Goal: Task Accomplishment & Management: Use online tool/utility

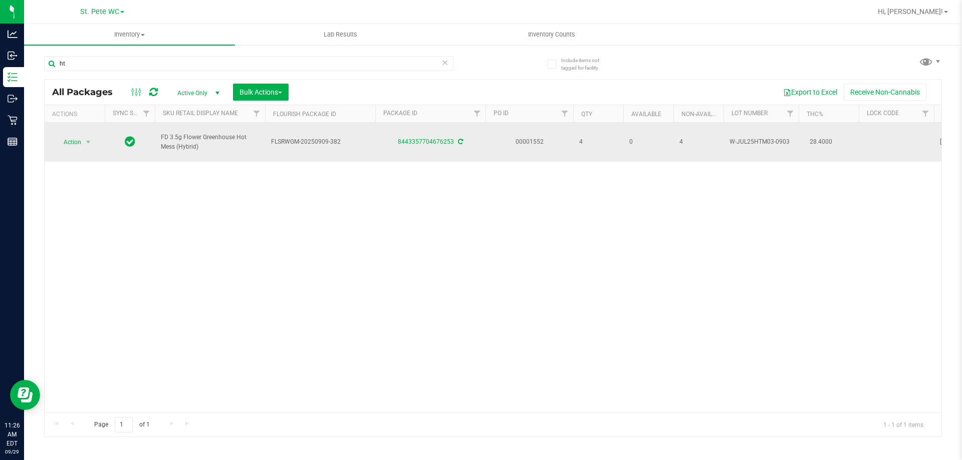
type input "h"
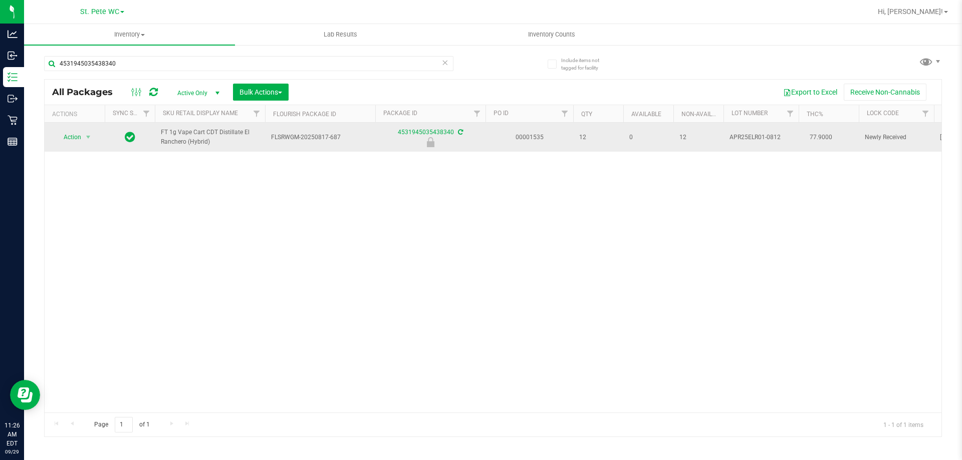
click at [181, 136] on span "FT 1g Vape Cart CDT Distillate El Ranchero (Hybrid)" at bounding box center [210, 137] width 98 height 19
copy tr "FT 1g Vape Cart CDT Distillate El Ranchero (Hybrid)"
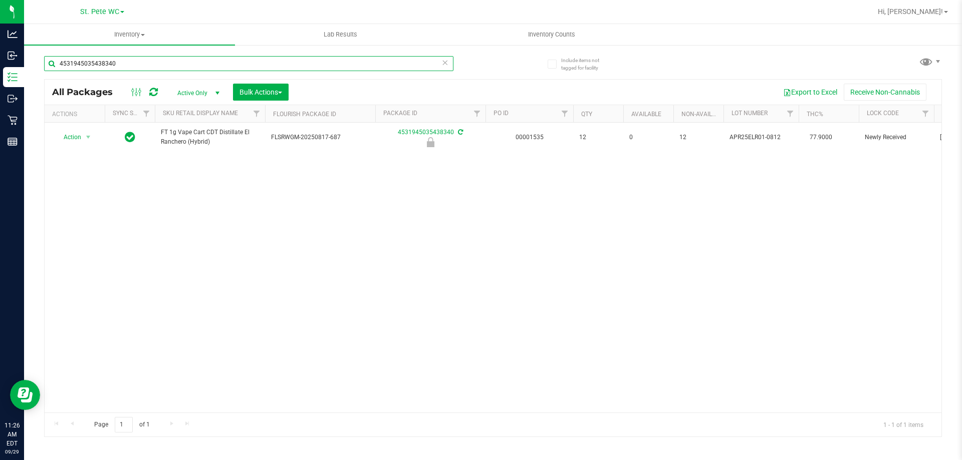
drag, startPoint x: 168, startPoint y: 62, endPoint x: 46, endPoint y: 63, distance: 122.8
click at [46, 63] on input "4531945035438340" at bounding box center [248, 63] width 409 height 15
paste input "FT 1g Vape Cart CDT Distillate El Ranchero (Hybrid)"
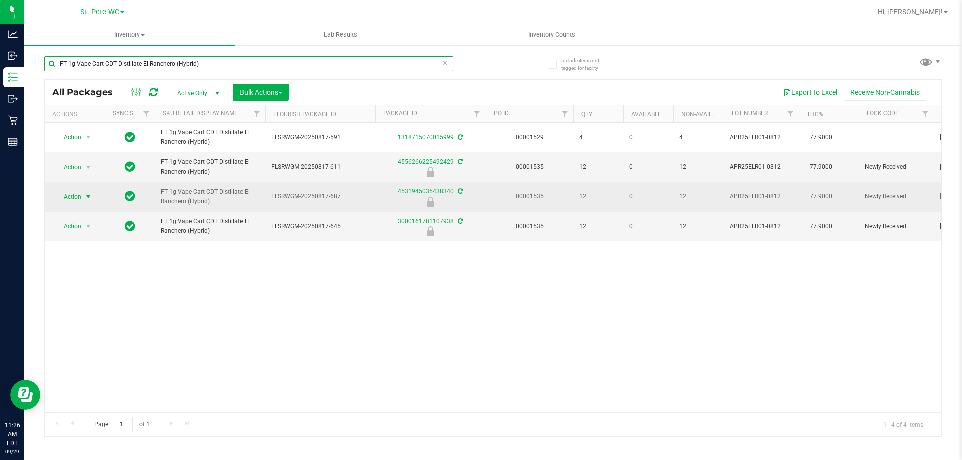
type input "FT 1g Vape Cart CDT Distillate El Ranchero (Hybrid)"
click at [84, 198] on span "select" at bounding box center [88, 197] width 13 height 14
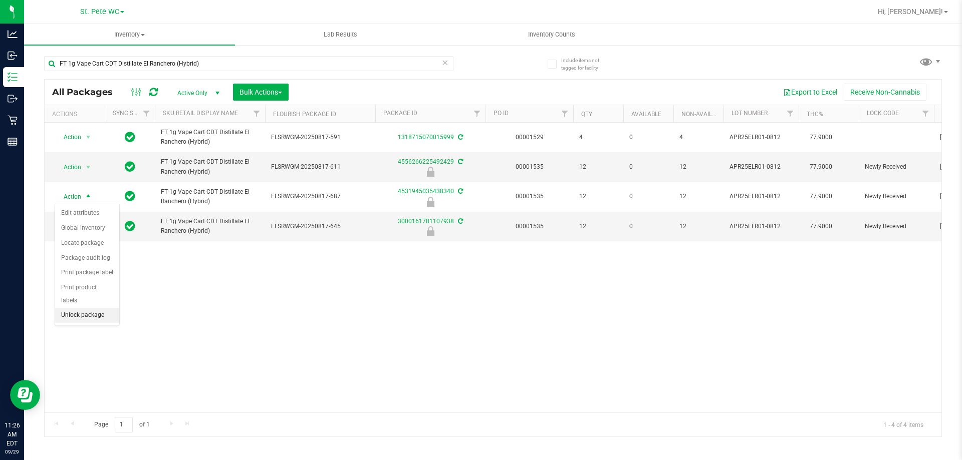
click at [85, 308] on li "Unlock package" at bounding box center [87, 315] width 64 height 15
